Goal: Transaction & Acquisition: Obtain resource

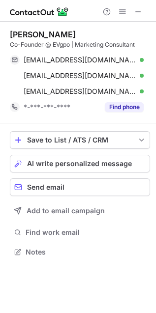
scroll to position [245, 156]
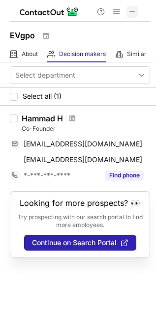
click at [136, 10] on span at bounding box center [132, 12] width 8 height 8
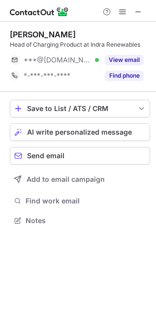
scroll to position [214, 156]
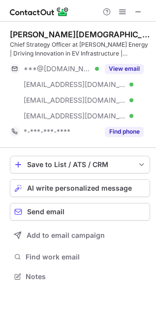
scroll to position [269, 156]
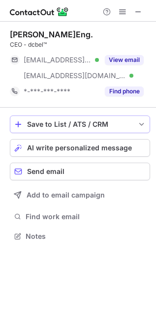
scroll to position [230, 156]
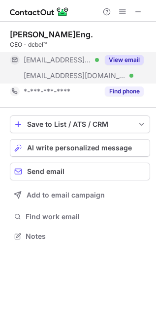
click at [127, 57] on button "View email" at bounding box center [124, 60] width 39 height 10
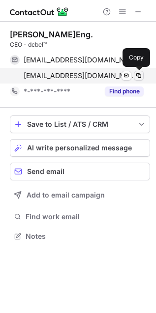
click at [139, 74] on span at bounding box center [139, 76] width 8 height 8
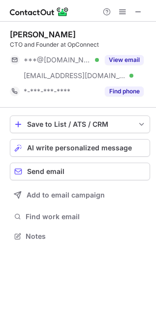
scroll to position [230, 156]
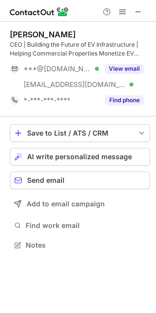
scroll to position [238, 156]
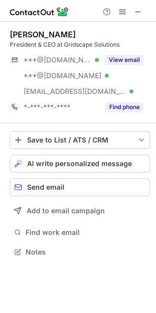
scroll to position [245, 156]
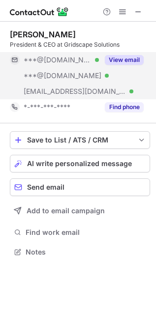
click at [129, 63] on button "View email" at bounding box center [124, 60] width 39 height 10
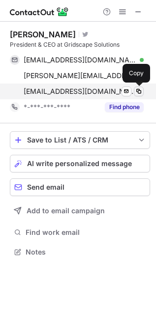
click at [141, 92] on span at bounding box center [139, 91] width 8 height 8
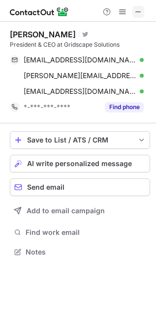
click at [134, 13] on span at bounding box center [138, 12] width 8 height 8
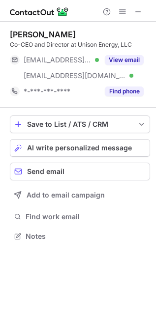
scroll to position [230, 156]
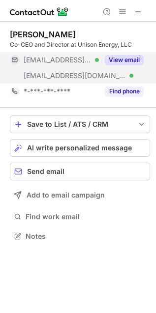
click at [134, 59] on button "View email" at bounding box center [124, 60] width 39 height 10
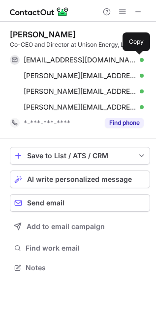
scroll to position [261, 156]
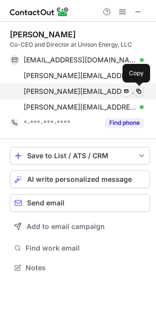
click at [138, 90] on span at bounding box center [139, 91] width 8 height 8
